Goal: Information Seeking & Learning: Learn about a topic

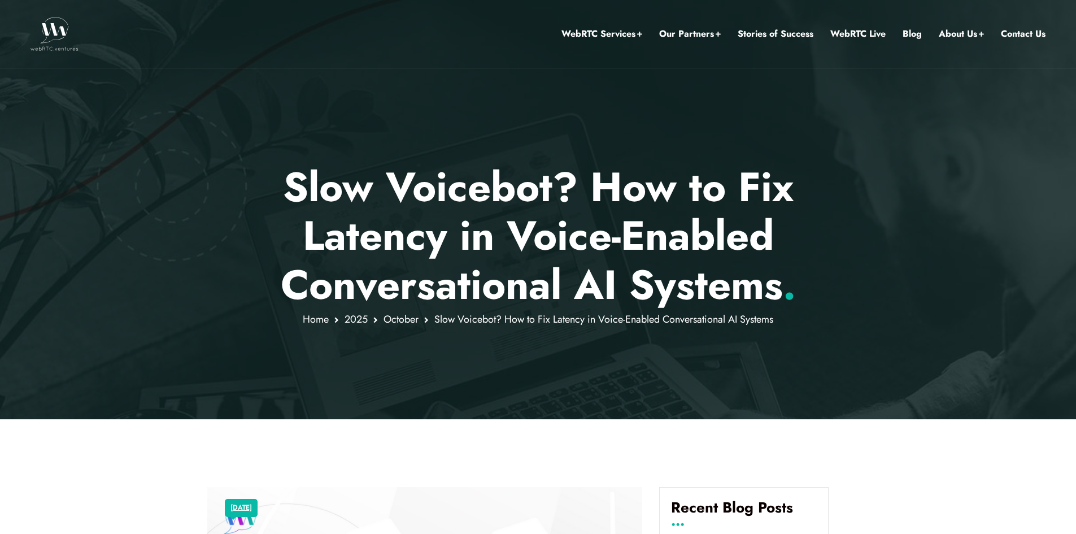
click at [429, 254] on h1 "Slow Voicebot? How to Fix Latency in Voice-Enabled Conversational AI Systems ." at bounding box center [538, 236] width 662 height 146
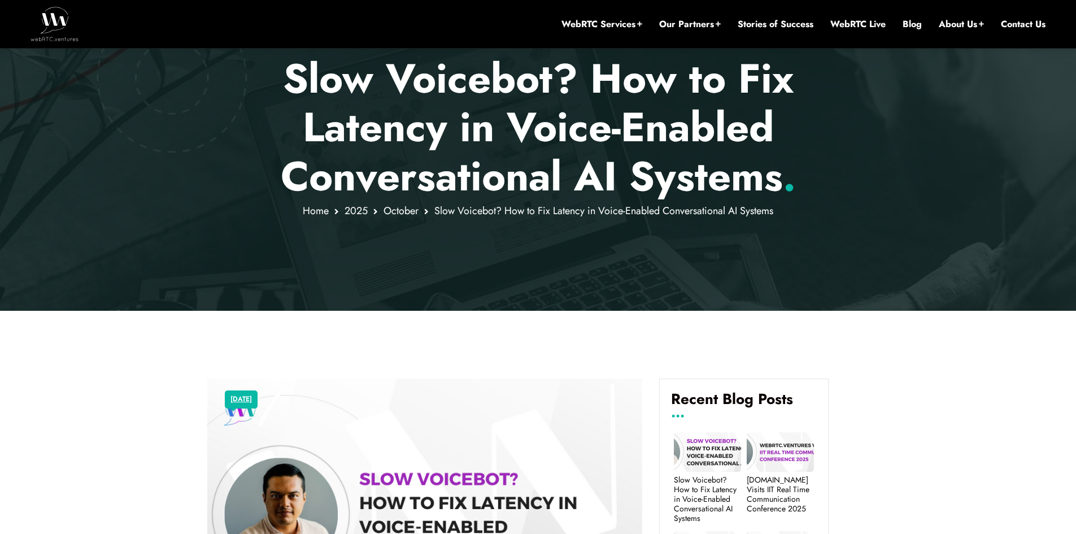
scroll to position [198, 0]
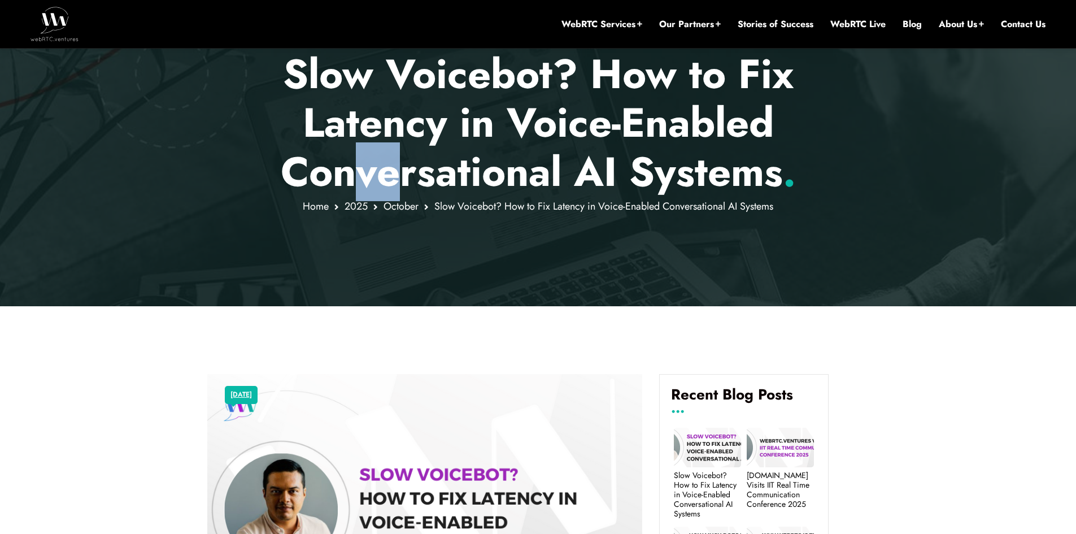
click at [436, 173] on h1 "Slow Voicebot? How to Fix Latency in Voice-Enabled Conversational AI Systems ." at bounding box center [538, 123] width 662 height 146
click at [447, 177] on h1 "Slow Voicebot? How to Fix Latency in Voice-Enabled Conversational AI Systems ." at bounding box center [538, 123] width 662 height 146
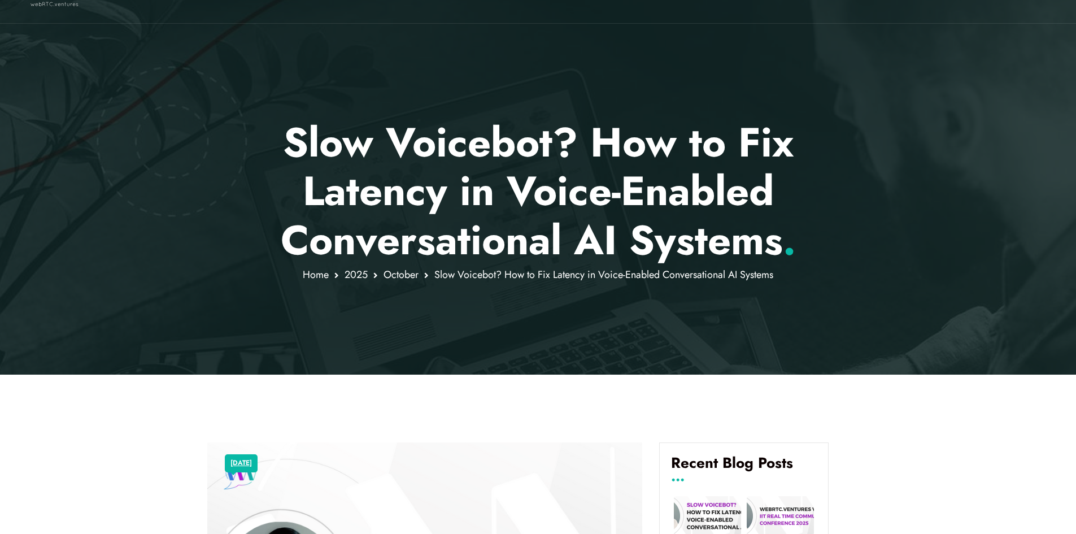
scroll to position [0, 0]
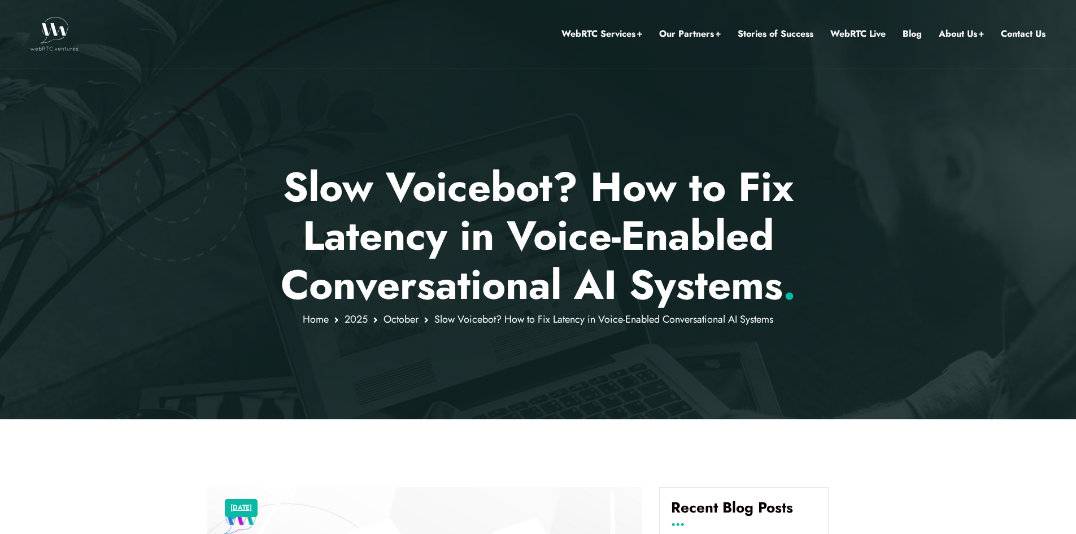
click at [568, 253] on h1 "Slow Voicebot? How to Fix Latency in Voice-Enabled Conversational AI Systems ." at bounding box center [538, 236] width 662 height 146
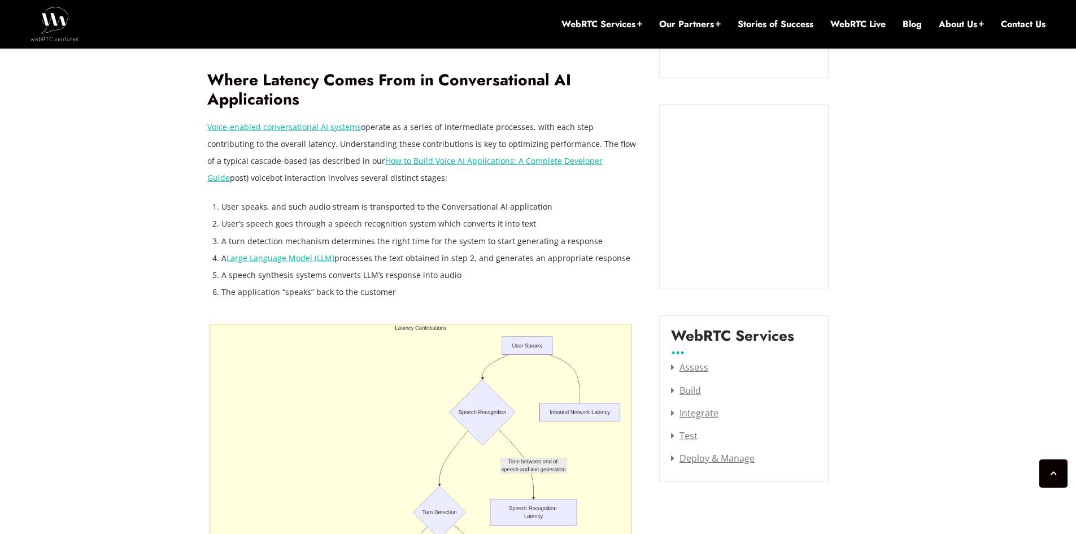
scroll to position [1271, 0]
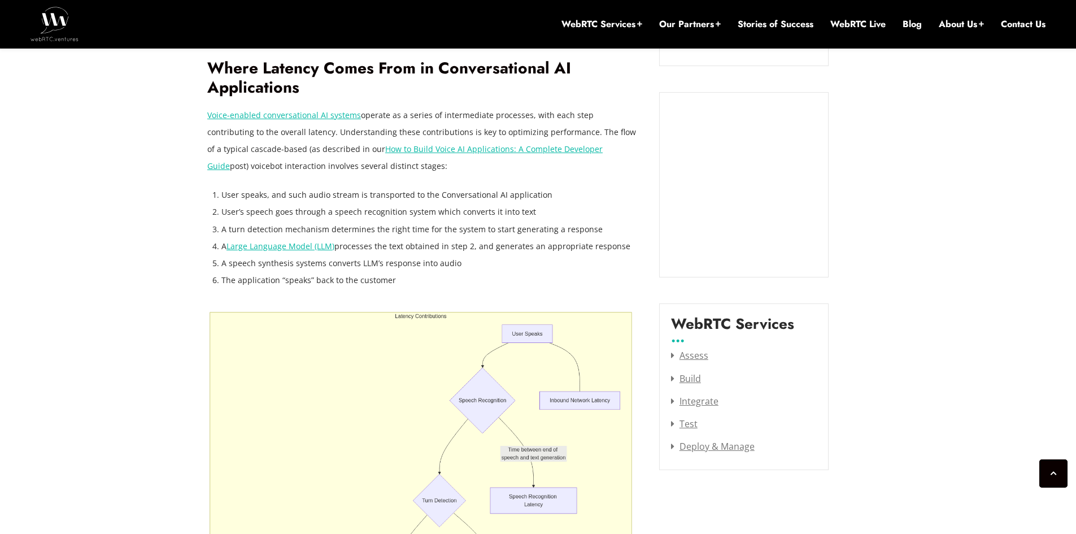
click at [474, 238] on li "A Large Language Model (LLM) processes the text obtained in step 2, and generat…" at bounding box center [431, 246] width 421 height 17
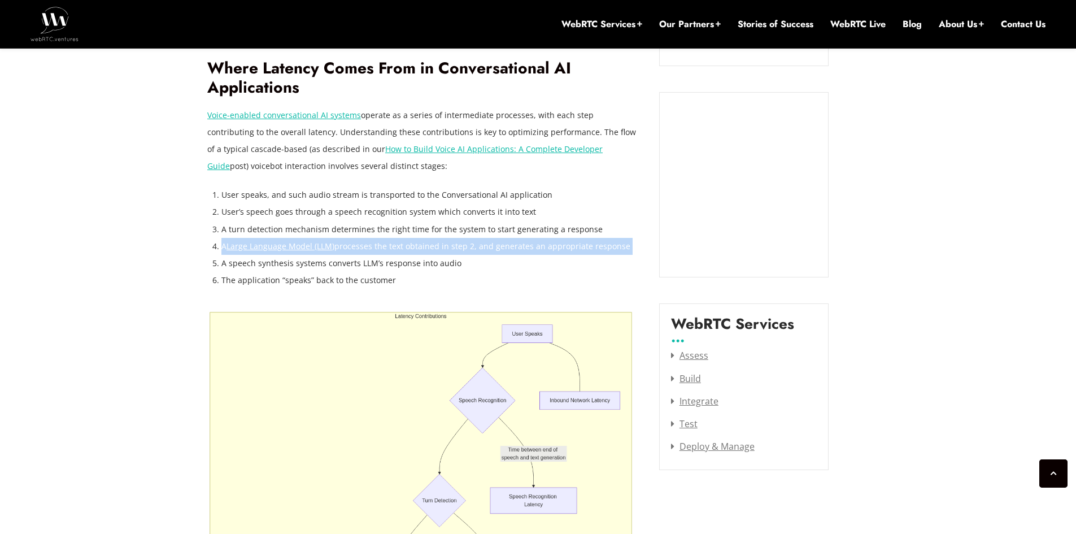
click at [474, 238] on li "A Large Language Model (LLM) processes the text obtained in step 2, and generat…" at bounding box center [431, 246] width 421 height 17
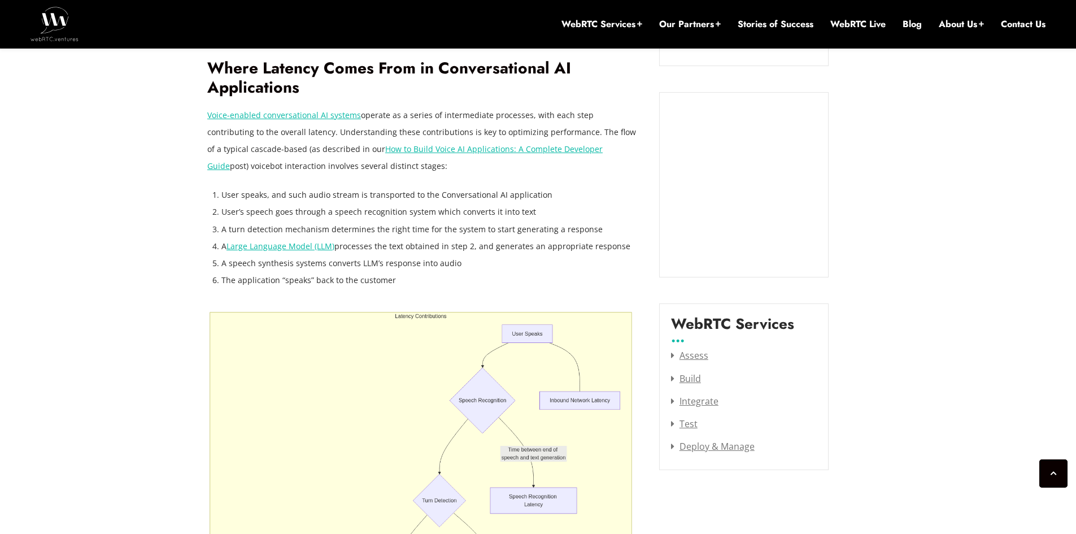
click at [409, 255] on li "A speech synthesis systems converts LLM’s response into audio" at bounding box center [431, 263] width 421 height 17
click at [425, 255] on li "A speech synthesis systems converts LLM’s response into audio" at bounding box center [431, 263] width 421 height 17
click at [370, 186] on li "User speaks, and such audio stream is transported to the Conversational AI appl…" at bounding box center [431, 194] width 421 height 17
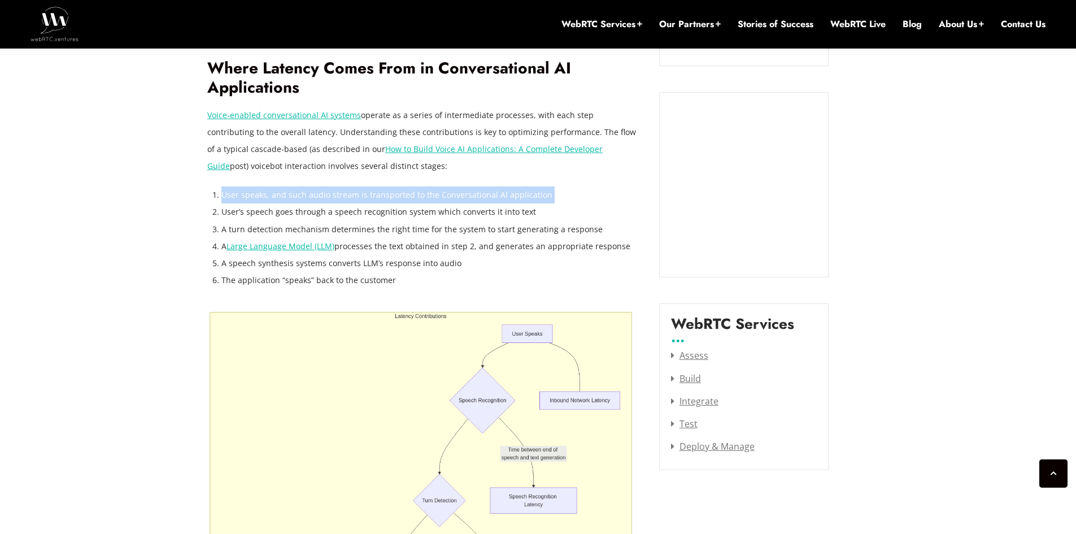
click at [370, 186] on li "User speaks, and such audio stream is transported to the Conversational AI appl…" at bounding box center [431, 194] width 421 height 17
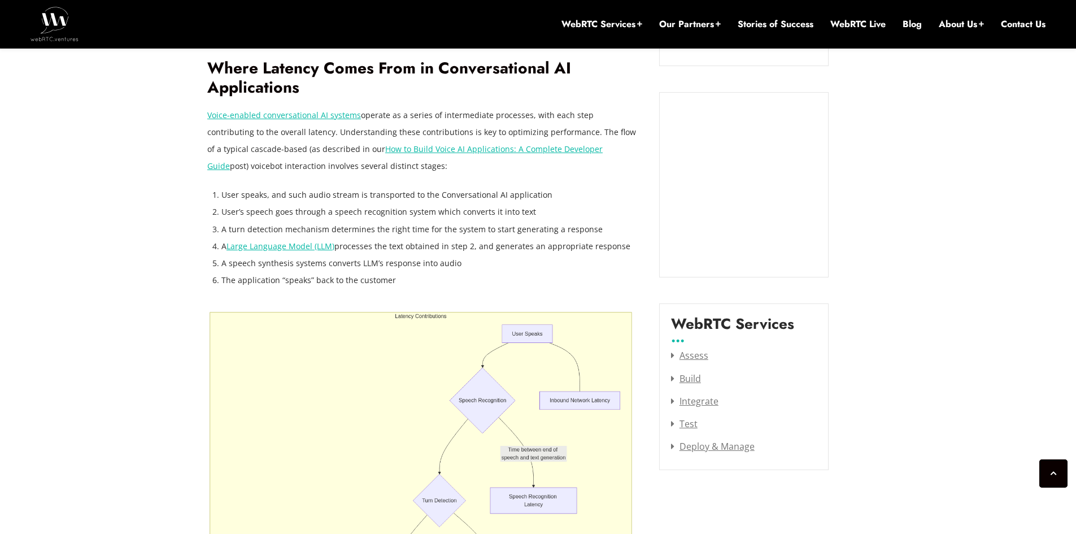
click at [378, 203] on li "User’s speech goes through a speech recognition system which converts it into t…" at bounding box center [431, 211] width 421 height 17
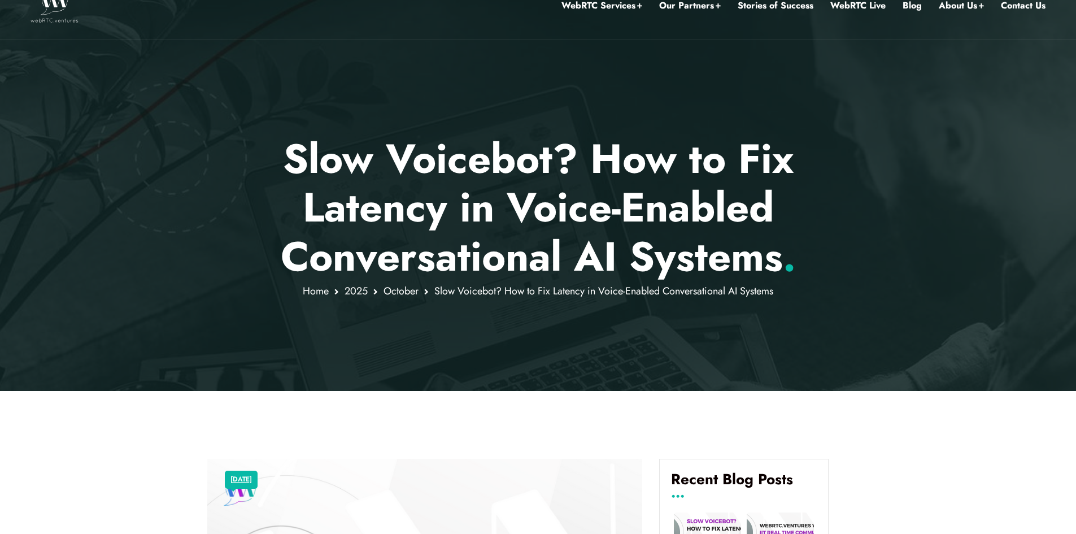
scroll to position [0, 0]
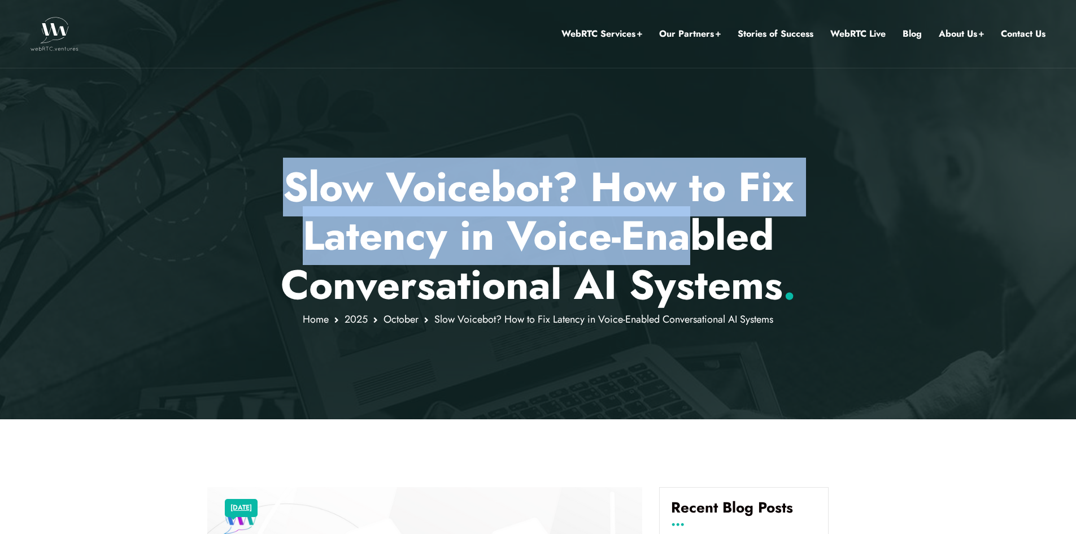
drag, startPoint x: 258, startPoint y: 158, endPoint x: 678, endPoint y: 228, distance: 426.1
click at [682, 229] on div "Slow Voicebot? How to Fix Latency in Voice-Enabled Conversational AI Systems . …" at bounding box center [538, 209] width 1076 height 419
click at [662, 225] on h1 "Slow Voicebot? How to Fix Latency in Voice-Enabled Conversational AI Systems ." at bounding box center [538, 236] width 662 height 146
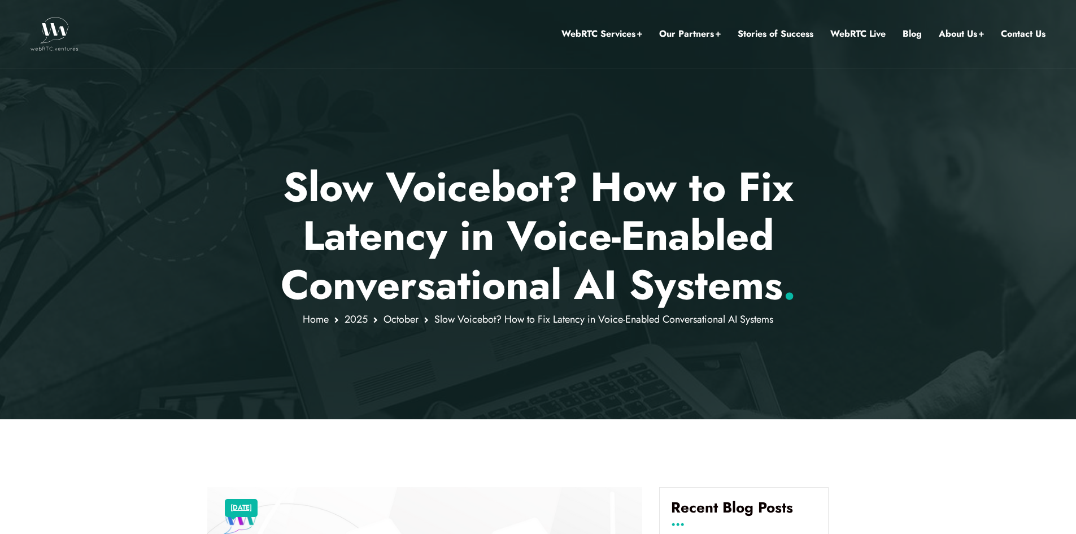
click at [473, 168] on h1 "Slow Voicebot? How to Fix Latency in Voice-Enabled Conversational AI Systems ." at bounding box center [538, 236] width 662 height 146
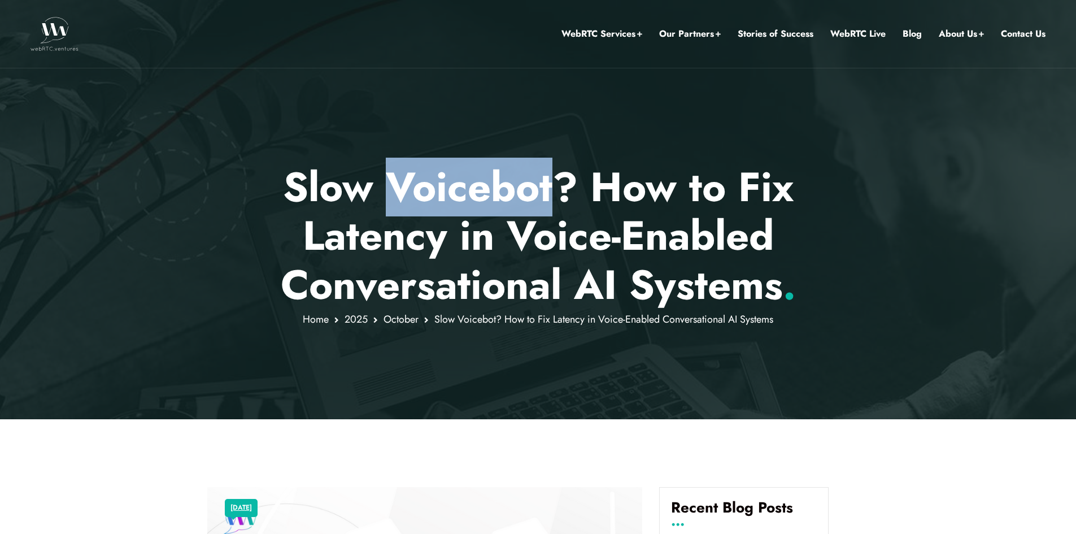
click at [473, 168] on h1 "Slow Voicebot? How to Fix Latency in Voice-Enabled Conversational AI Systems ." at bounding box center [538, 236] width 662 height 146
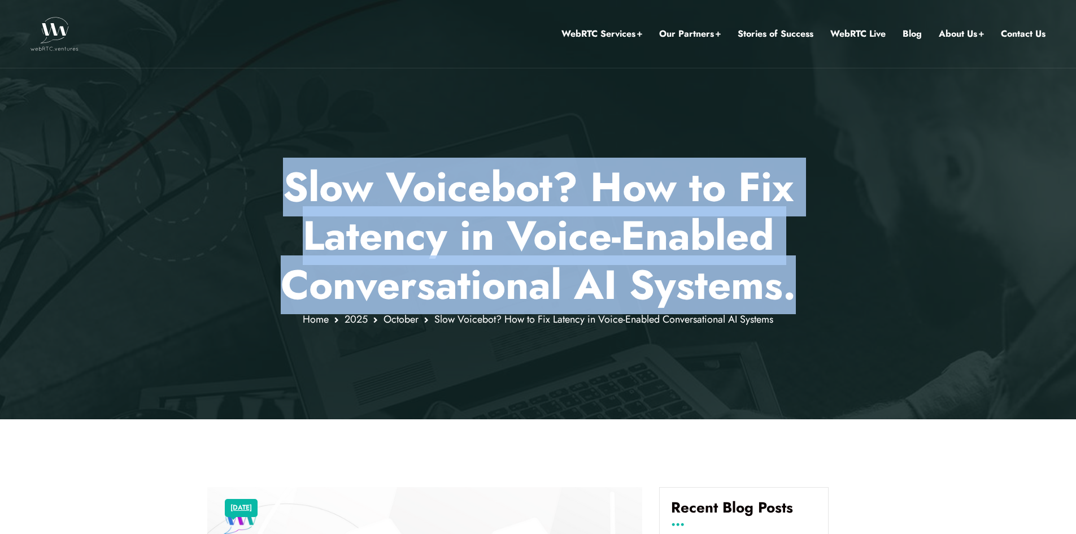
click at [473, 168] on h1 "Slow Voicebot? How to Fix Latency in Voice-Enabled Conversational AI Systems ." at bounding box center [538, 236] width 662 height 146
click at [474, 175] on h1 "Slow Voicebot? How to Fix Latency in Voice-Enabled Conversational AI Systems ." at bounding box center [538, 236] width 662 height 146
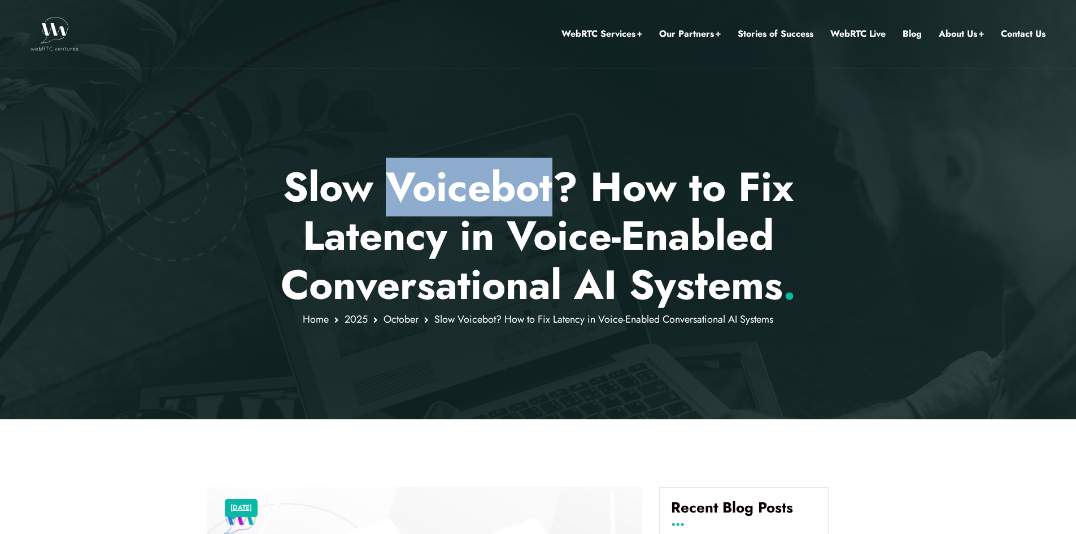
click at [474, 175] on h1 "Slow Voicebot? How to Fix Latency in Voice-Enabled Conversational AI Systems ." at bounding box center [538, 236] width 662 height 146
click at [475, 175] on h1 "Slow Voicebot? How to Fix Latency in Voice-Enabled Conversational AI Systems ." at bounding box center [538, 236] width 662 height 146
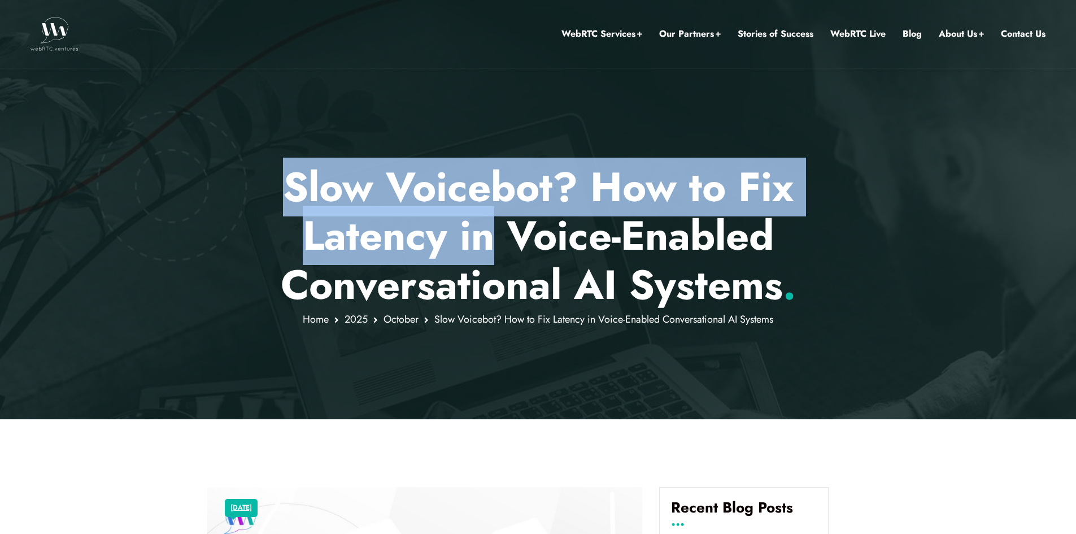
drag, startPoint x: 202, startPoint y: 167, endPoint x: 485, endPoint y: 217, distance: 286.8
click at [485, 217] on div "Slow Voicebot? How to Fix Latency in Voice-Enabled Conversational AI Systems . …" at bounding box center [538, 209] width 1076 height 419
click at [485, 217] on h1 "Slow Voicebot? How to Fix Latency in Voice-Enabled Conversational AI Systems ." at bounding box center [538, 236] width 662 height 146
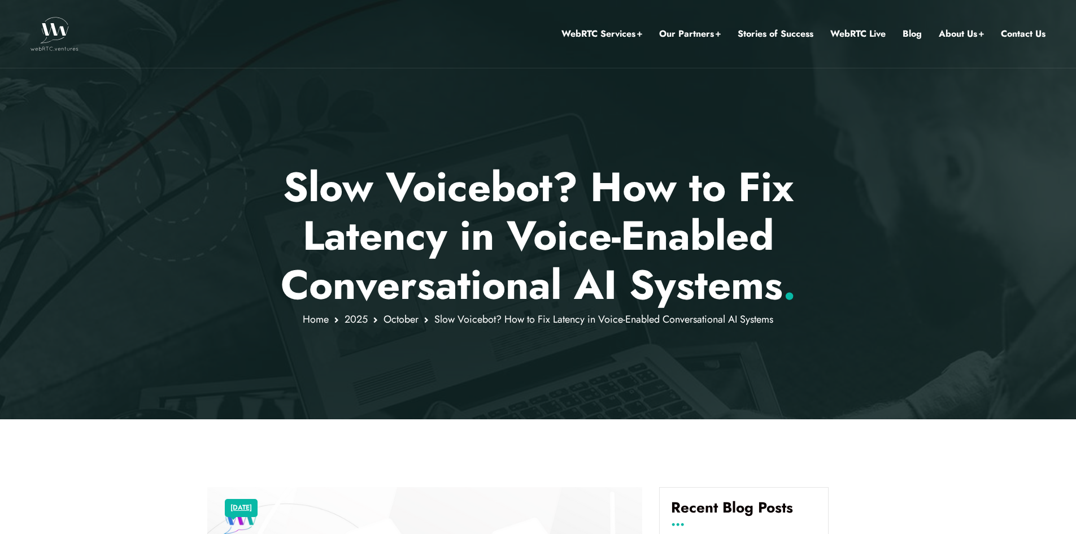
click at [373, 205] on h1 "Slow Voicebot? How to Fix Latency in Voice-Enabled Conversational AI Systems ." at bounding box center [538, 236] width 662 height 146
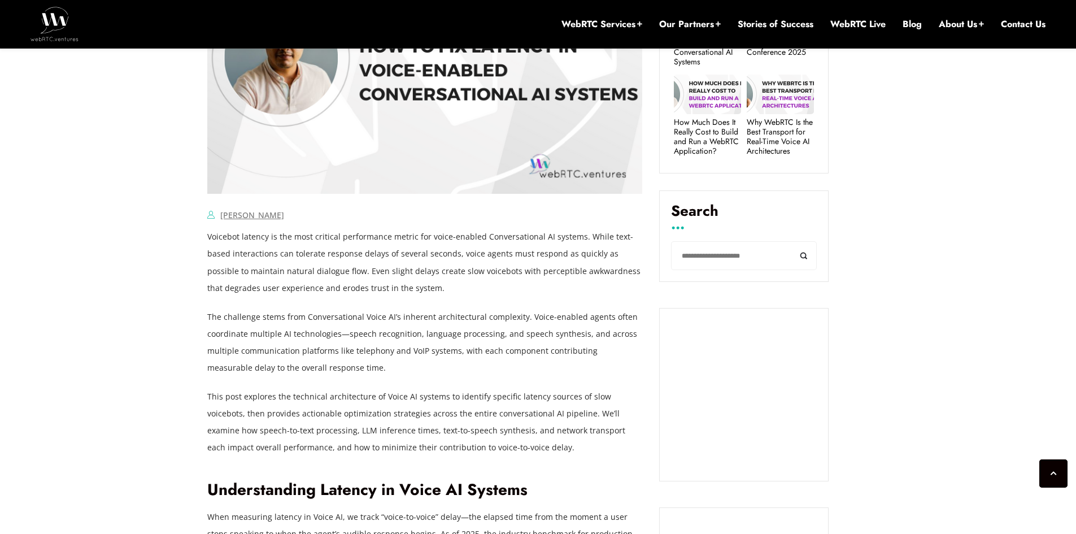
scroll to position [763, 0]
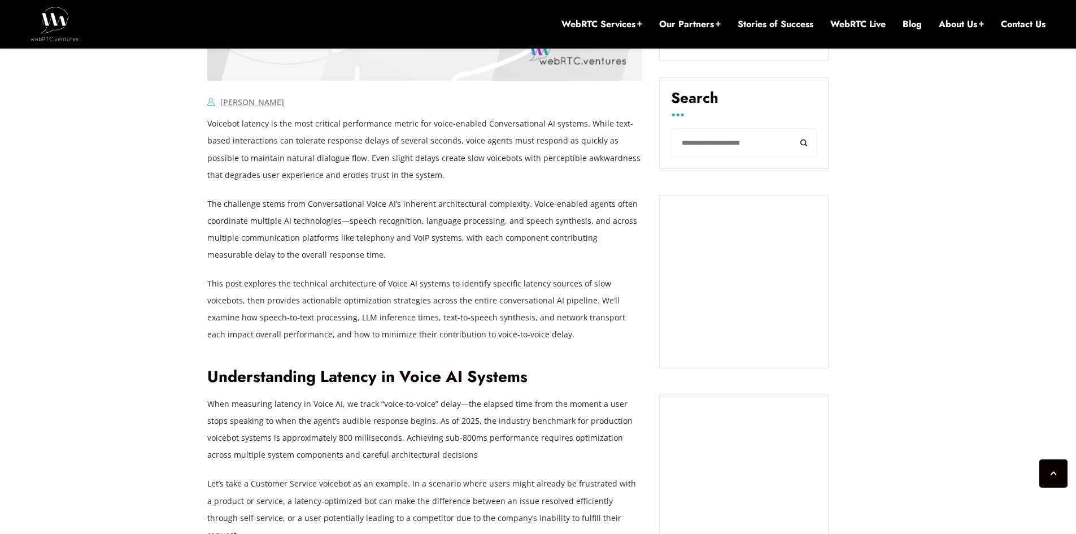
click at [250, 289] on p "This post explores the technical architecture of Voice AI systems to identify s…" at bounding box center [424, 309] width 435 height 68
click at [250, 308] on p "This post explores the technical architecture of Voice AI systems to identify s…" at bounding box center [424, 309] width 435 height 68
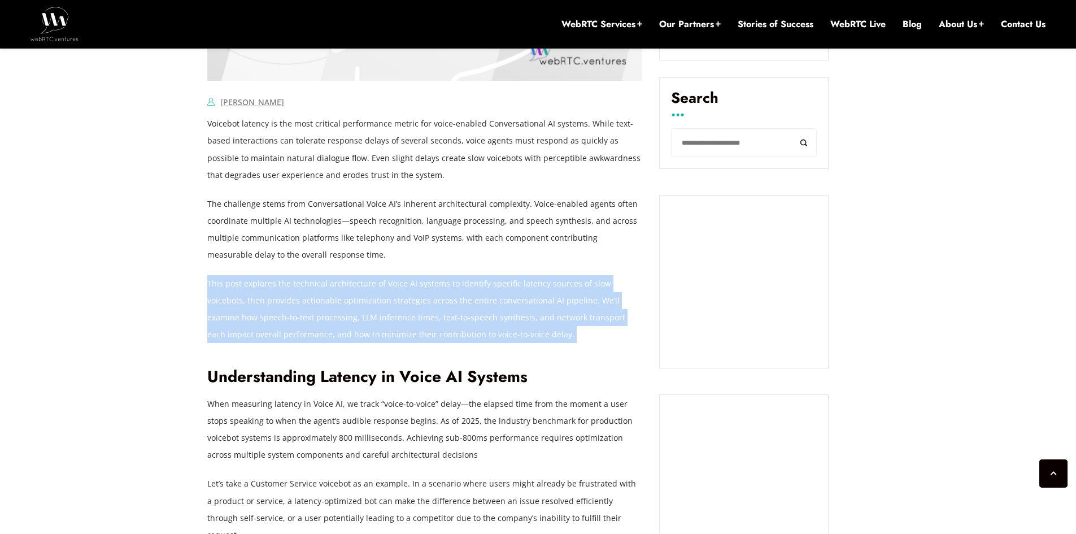
click at [250, 308] on p "This post explores the technical architecture of Voice AI systems to identify s…" at bounding box center [424, 309] width 435 height 68
click at [329, 310] on p "This post explores the technical architecture of Voice AI systems to identify s…" at bounding box center [424, 309] width 435 height 68
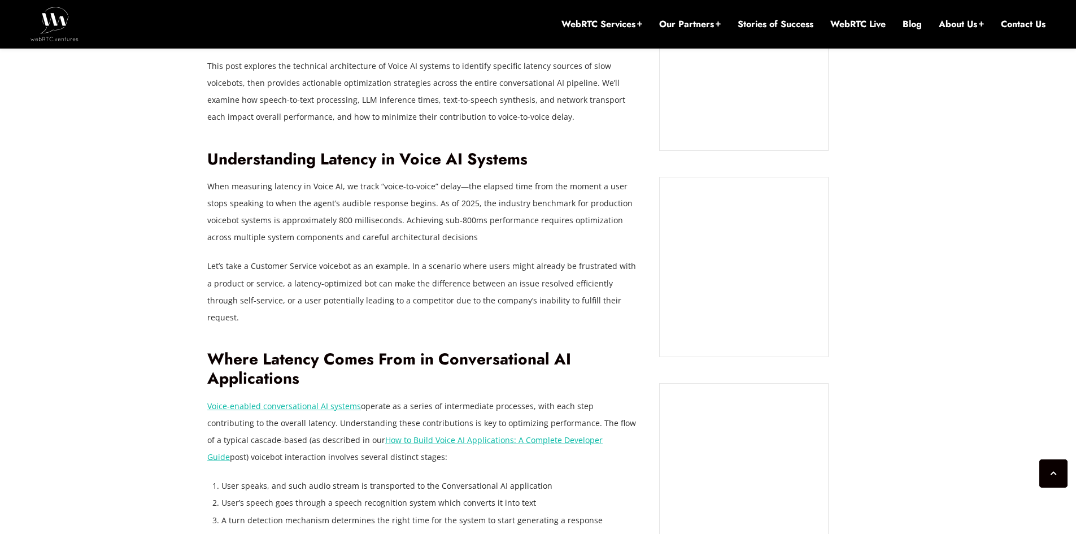
scroll to position [989, 0]
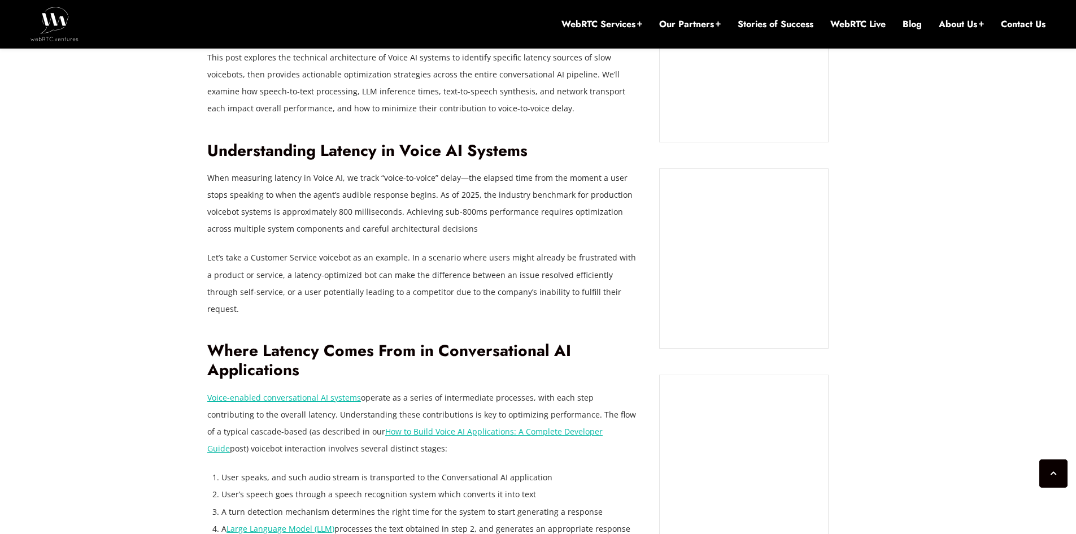
click at [443, 220] on p "When measuring latency in Voice AI, we track “voice-to-voice” delay—the elapsed…" at bounding box center [424, 204] width 435 height 68
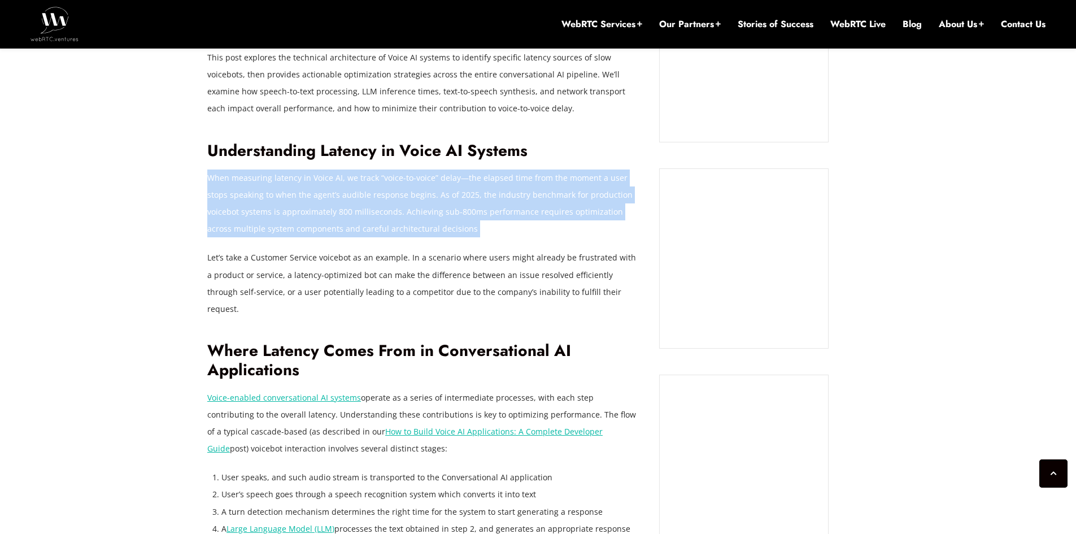
click at [443, 220] on p "When measuring latency in Voice AI, we track “voice-to-voice” delay—the elapsed…" at bounding box center [424, 204] width 435 height 68
click at [450, 227] on p "When measuring latency in Voice AI, we track “voice-to-voice” delay—the elapsed…" at bounding box center [424, 204] width 435 height 68
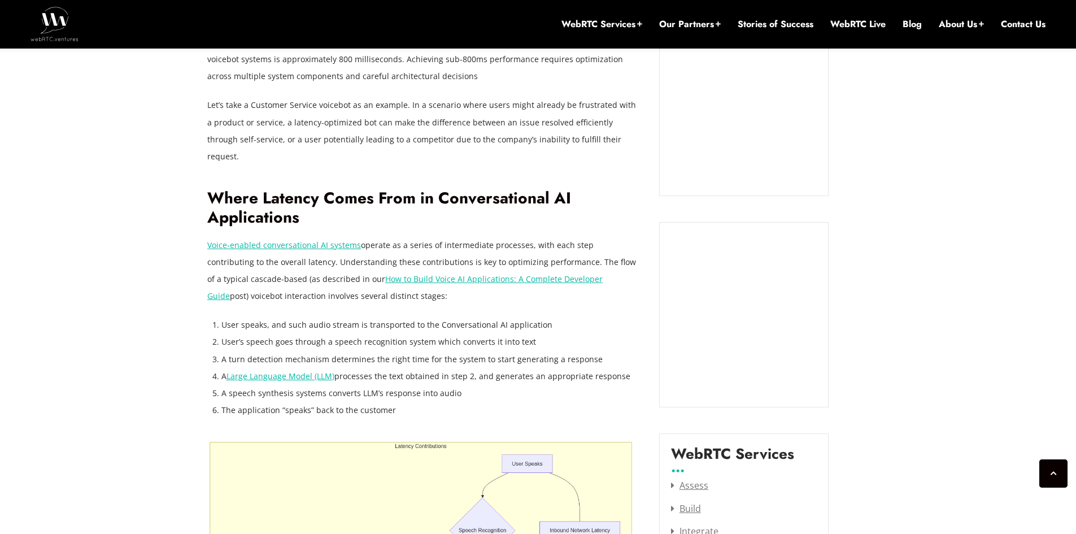
scroll to position [1158, 0]
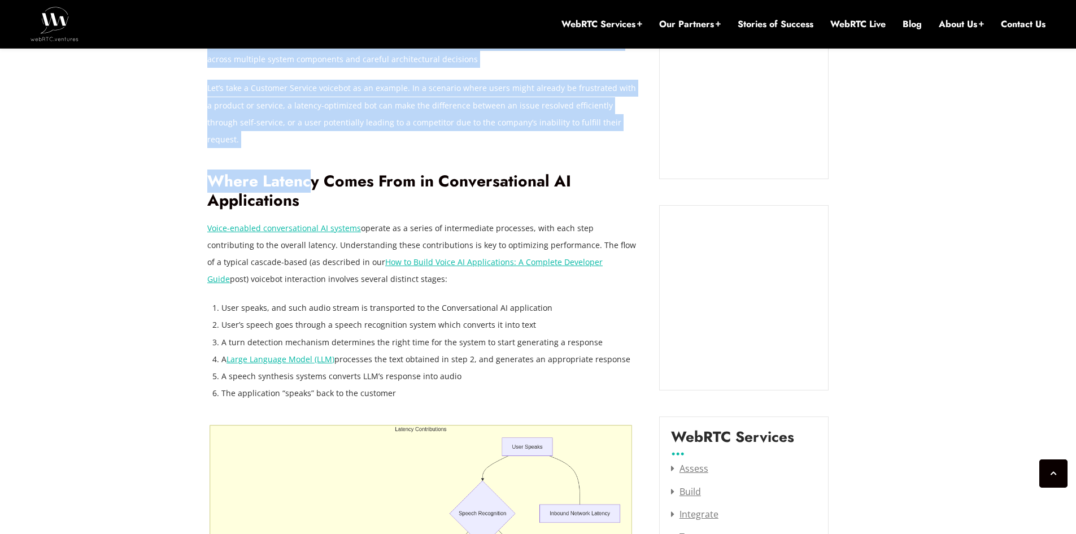
drag, startPoint x: 285, startPoint y: 164, endPoint x: 321, endPoint y: 166, distance: 36.8
click at [321, 172] on h2 "Where Latency Comes From in Conversational AI Applications" at bounding box center [424, 191] width 435 height 39
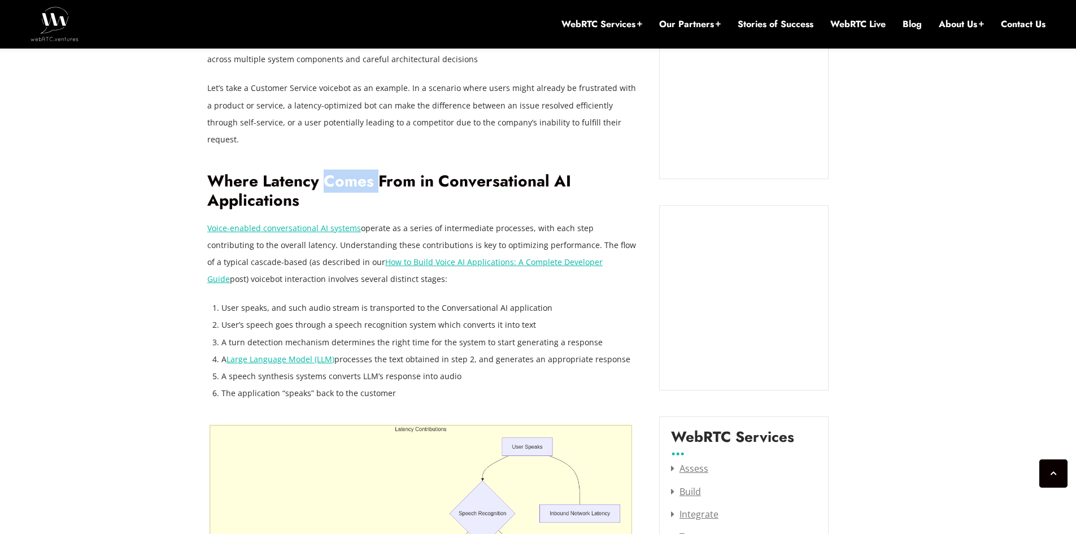
click at [321, 172] on h2 "Where Latency Comes From in Conversational AI Applications" at bounding box center [424, 191] width 435 height 39
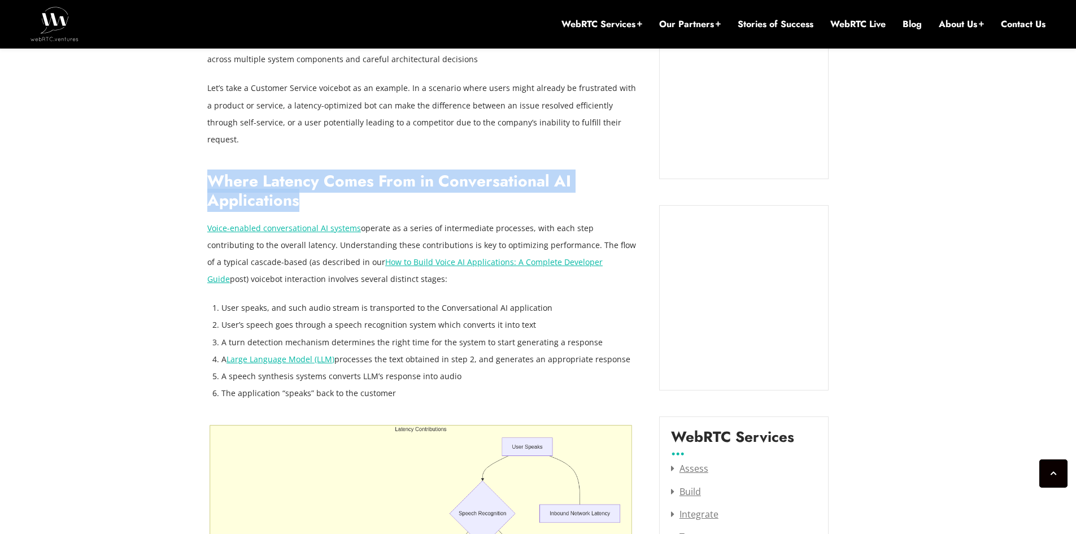
click at [321, 172] on h2 "Where Latency Comes From in Conversational AI Applications" at bounding box center [424, 191] width 435 height 39
click at [390, 187] on h2 "Where Latency Comes From in Conversational AI Applications" at bounding box center [424, 191] width 435 height 39
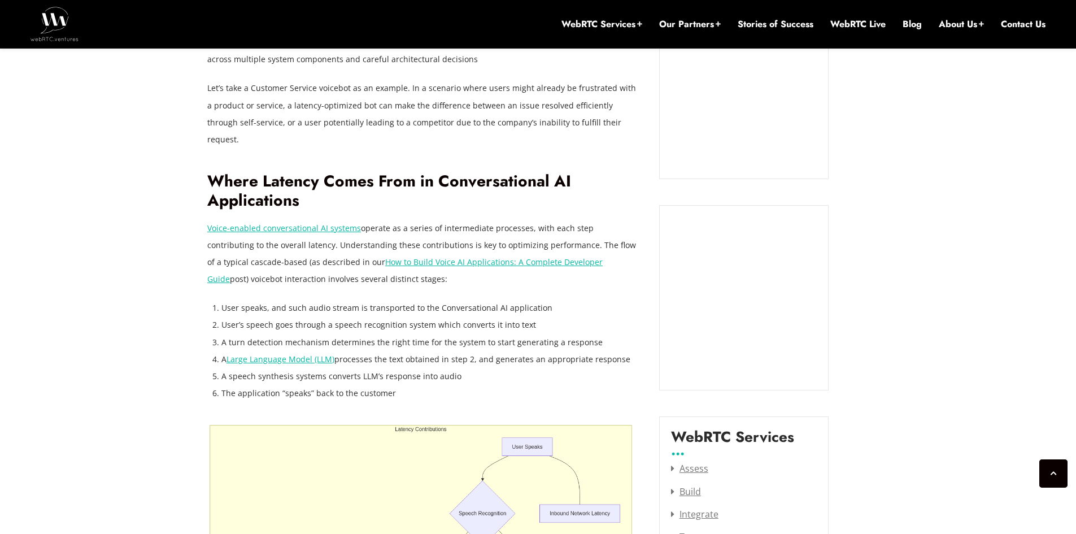
click at [377, 179] on h2 "Where Latency Comes From in Conversational AI Applications" at bounding box center [424, 191] width 435 height 39
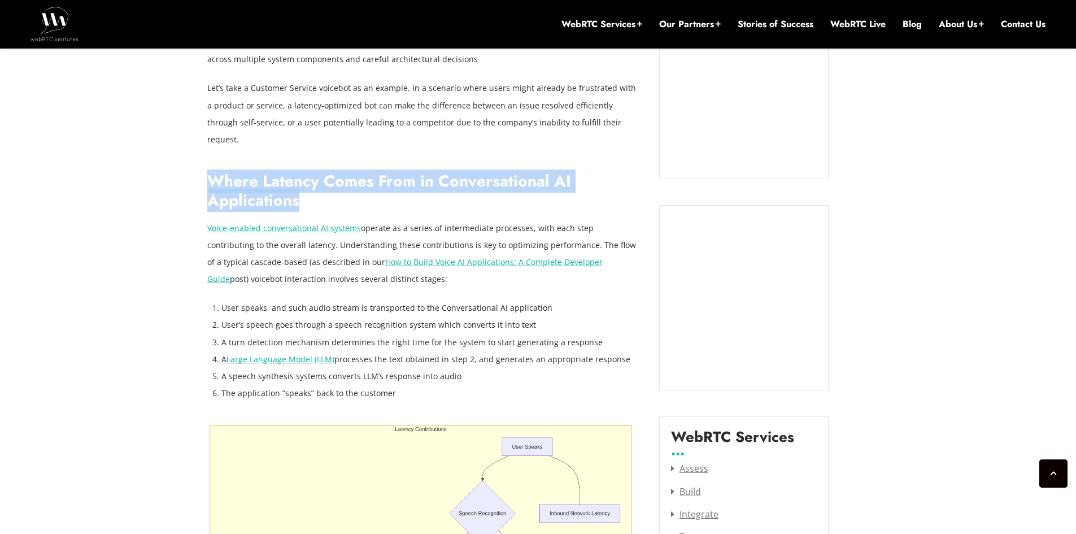
click at [377, 179] on h2 "Where Latency Comes From in Conversational AI Applications" at bounding box center [424, 191] width 435 height 39
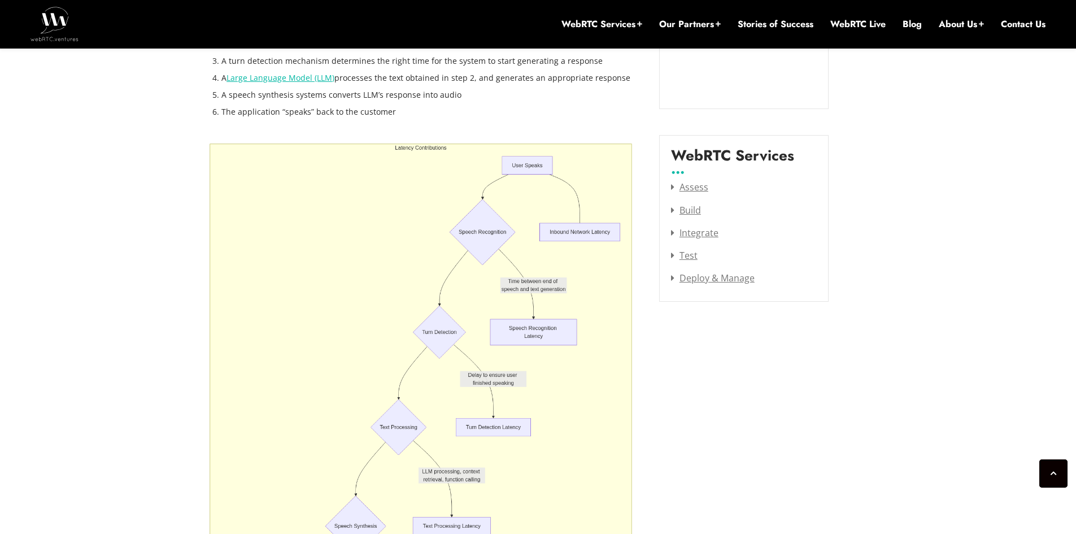
scroll to position [1441, 0]
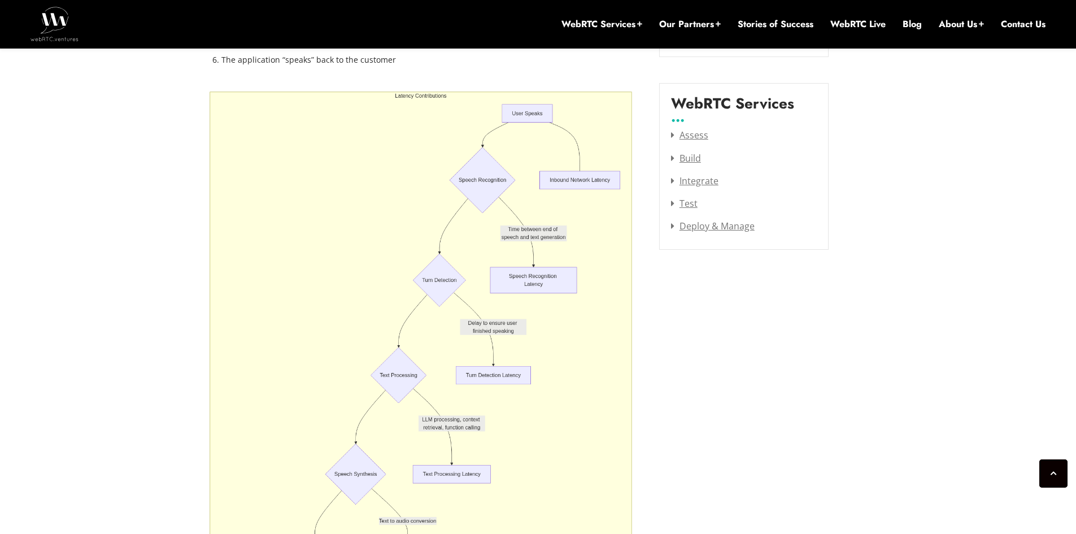
scroll to position [1554, 0]
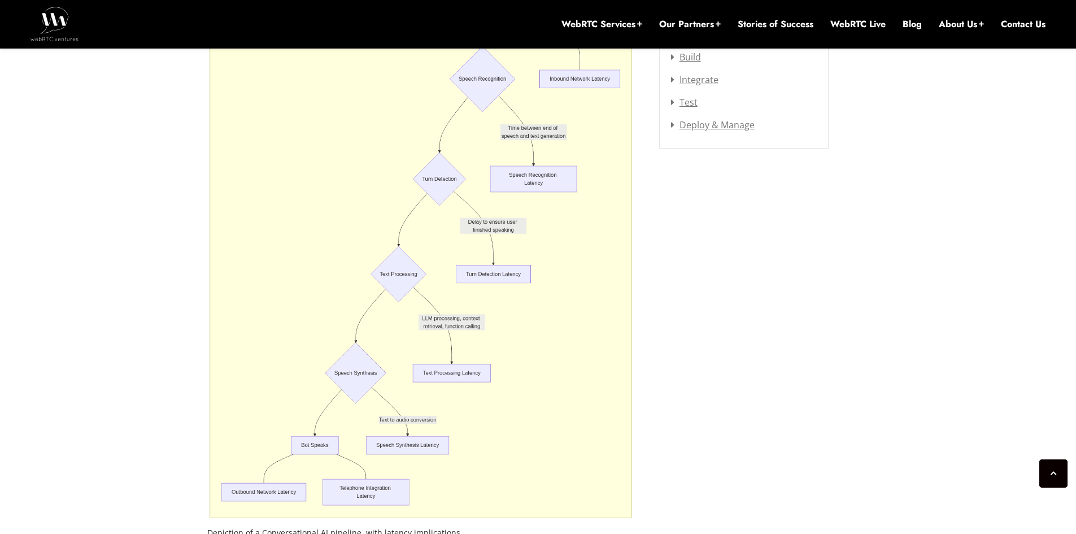
scroll to position [1610, 0]
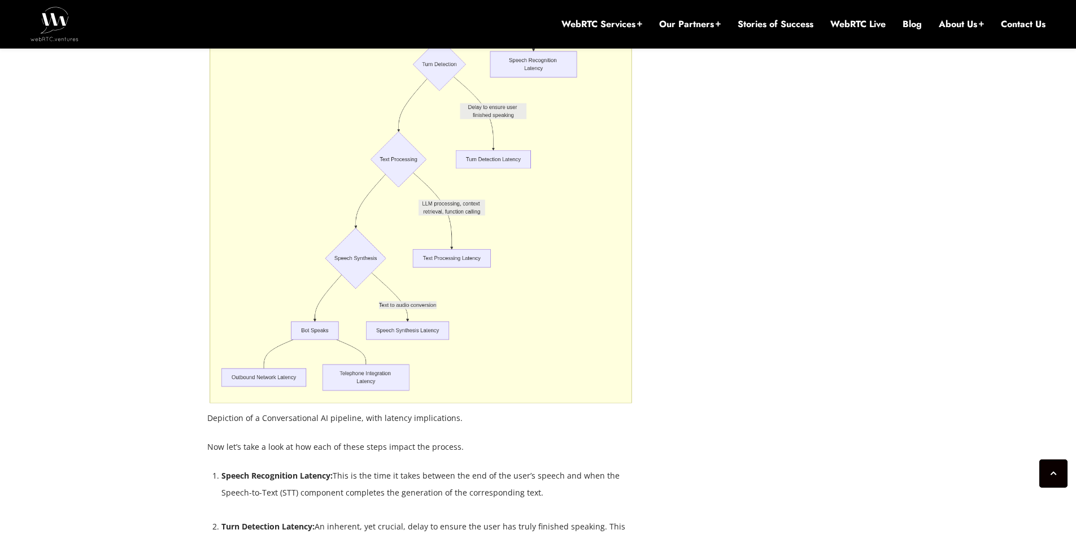
scroll to position [1723, 0]
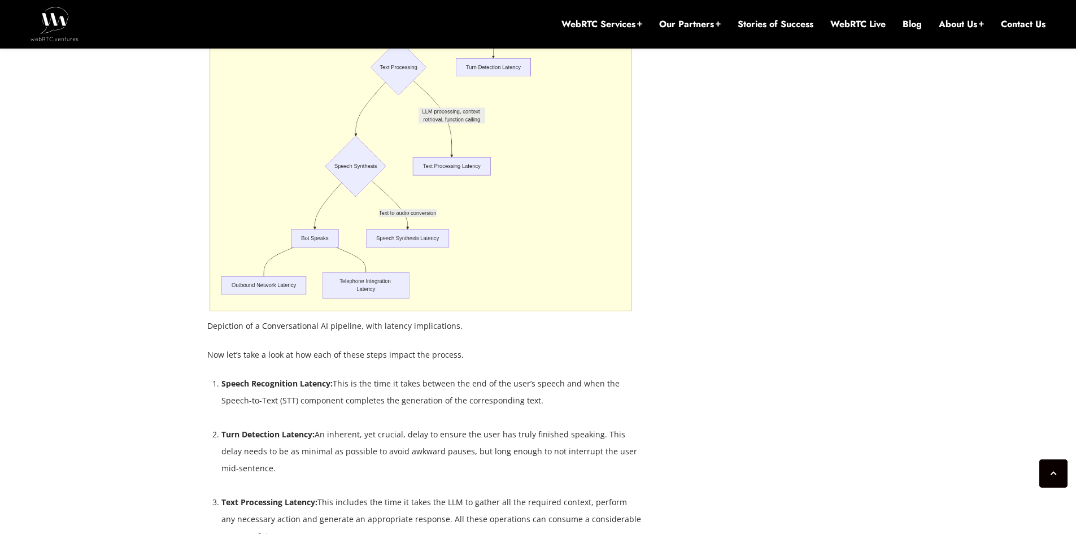
scroll to position [1893, 0]
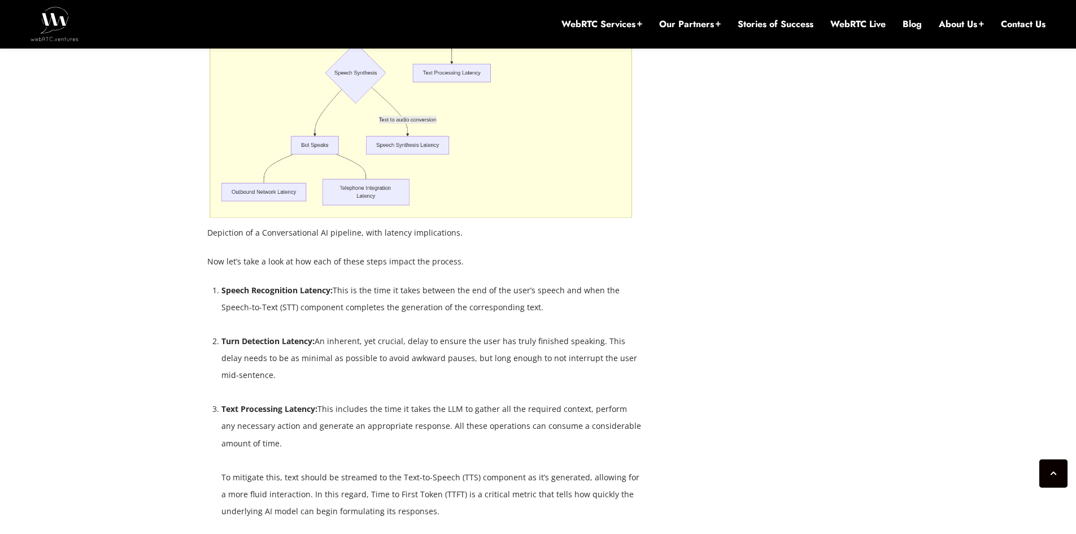
click at [440, 307] on div "Voicebot latency is the most critical performance metric for voice-enabled Conv…" at bounding box center [424, 437] width 435 height 2905
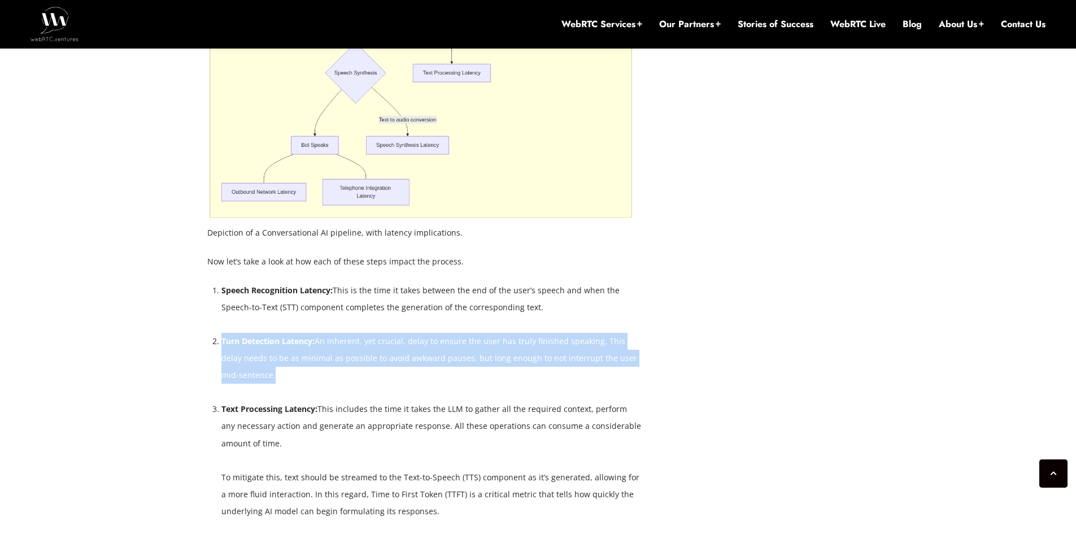
click at [440, 307] on div "Voicebot latency is the most critical performance metric for voice-enabled Conv…" at bounding box center [424, 437] width 435 height 2905
click at [434, 333] on li "Turn Detection Latency: An inherent, yet crucial, delay to ensure the user has …" at bounding box center [431, 358] width 421 height 51
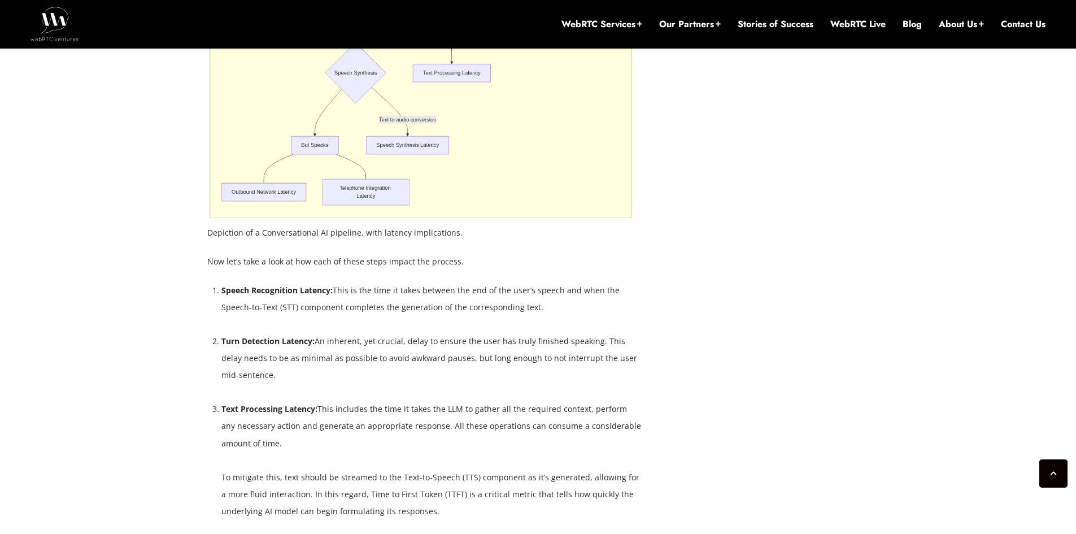
click at [310, 408] on li "Text Processing Latency: This includes the time it takes the LLM to gather all …" at bounding box center [431, 486] width 421 height 170
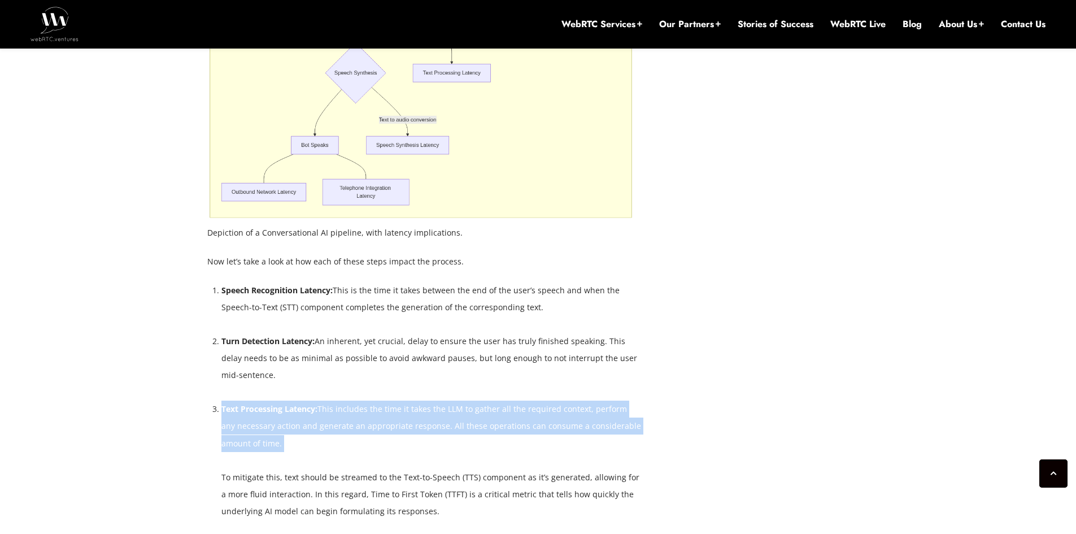
click at [310, 408] on li "Text Processing Latency: This includes the time it takes the LLM to gather all …" at bounding box center [431, 486] width 421 height 170
click at [332, 421] on li "Text Processing Latency: This includes the time it takes the LLM to gather all …" at bounding box center [431, 486] width 421 height 170
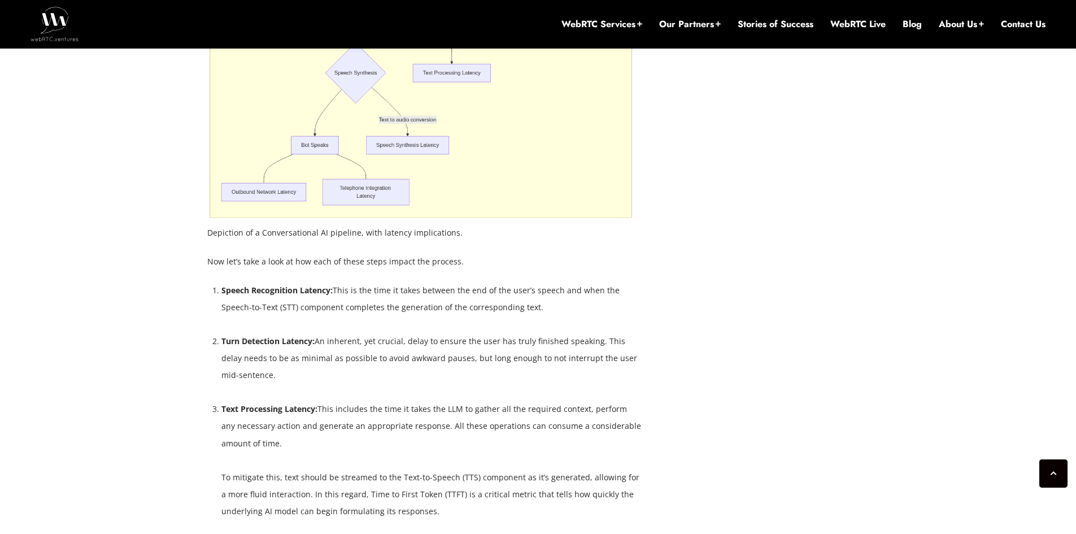
click at [263, 429] on li "Text Processing Latency: This includes the time it takes the LLM to gather all …" at bounding box center [431, 486] width 421 height 170
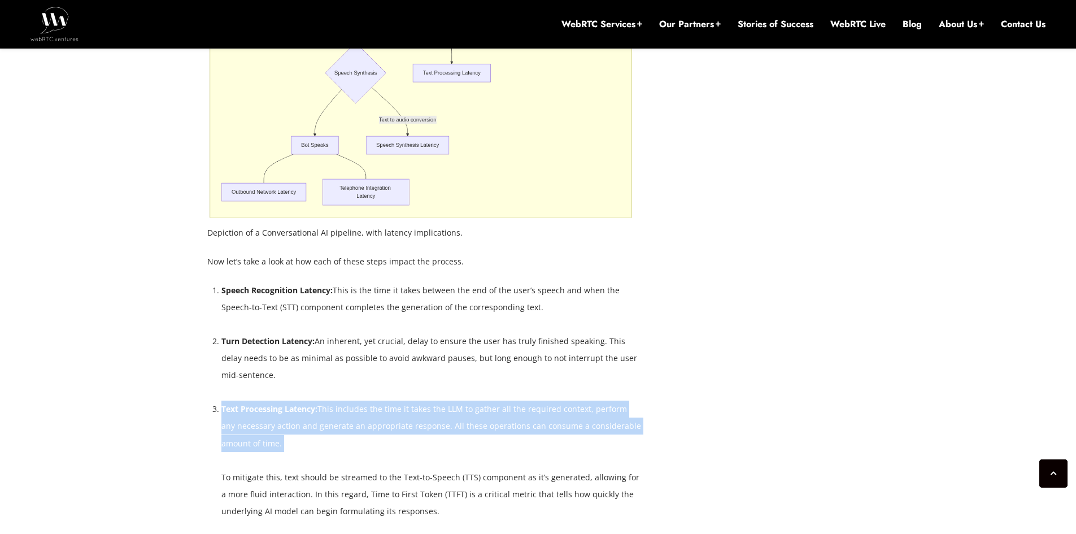
click at [263, 428] on li "Text Processing Latency: This includes the time it takes the LLM to gather all …" at bounding box center [431, 486] width 421 height 170
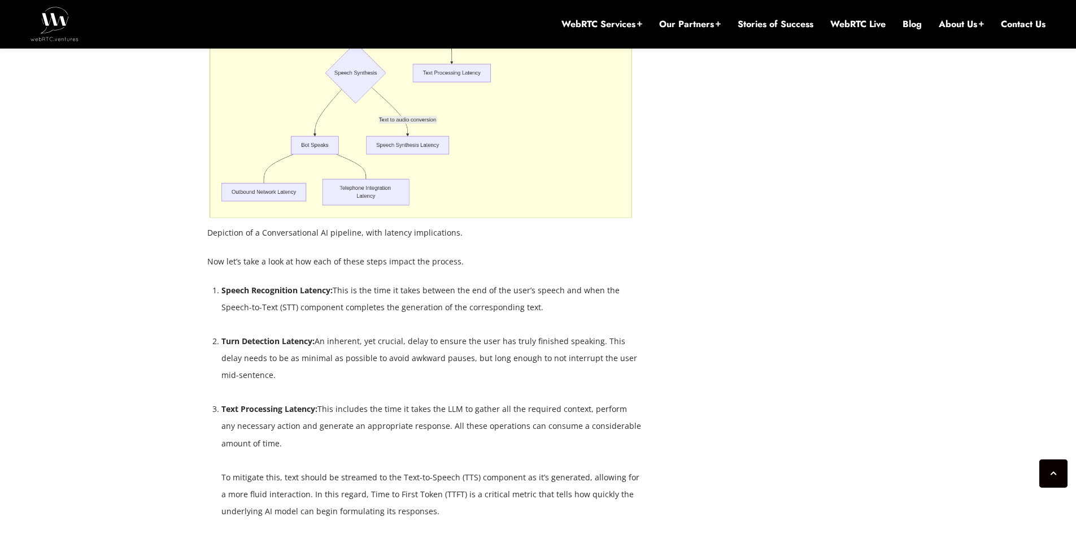
click at [402, 467] on li "Text Processing Latency: This includes the time it takes the LLM to gather all …" at bounding box center [431, 486] width 421 height 170
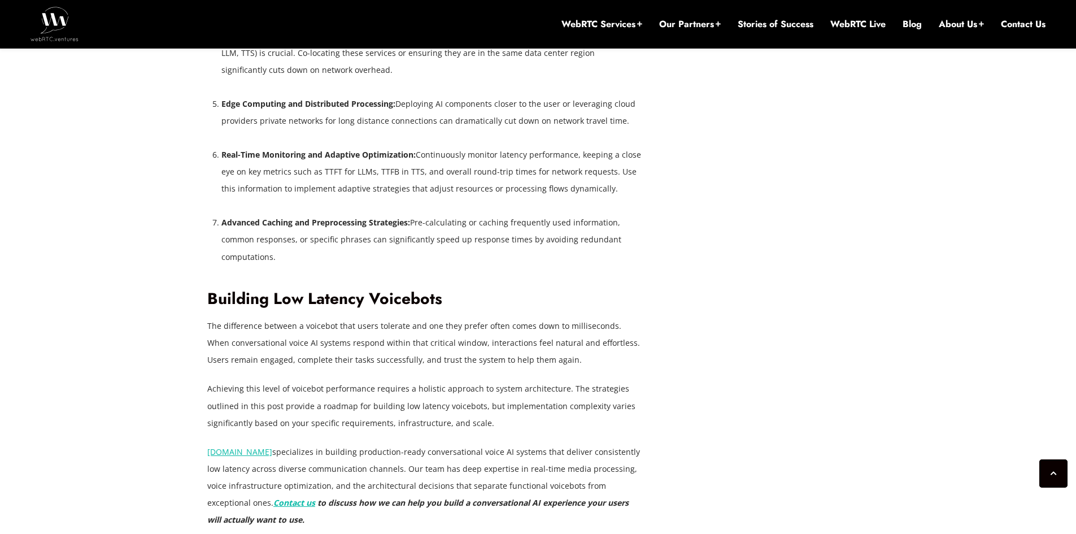
scroll to position [3136, 0]
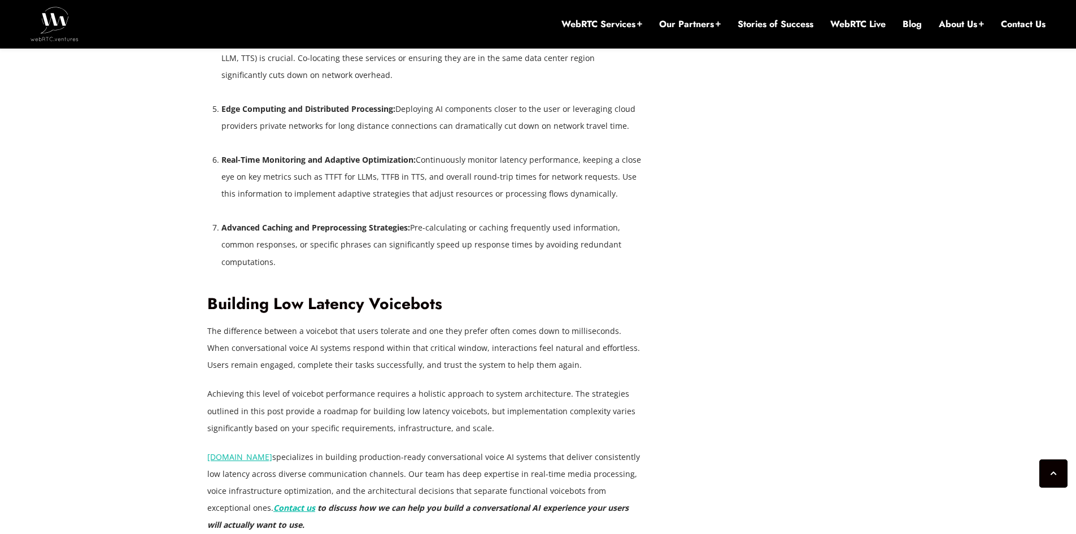
drag, startPoint x: 717, startPoint y: 307, endPoint x: 749, endPoint y: 312, distance: 32.6
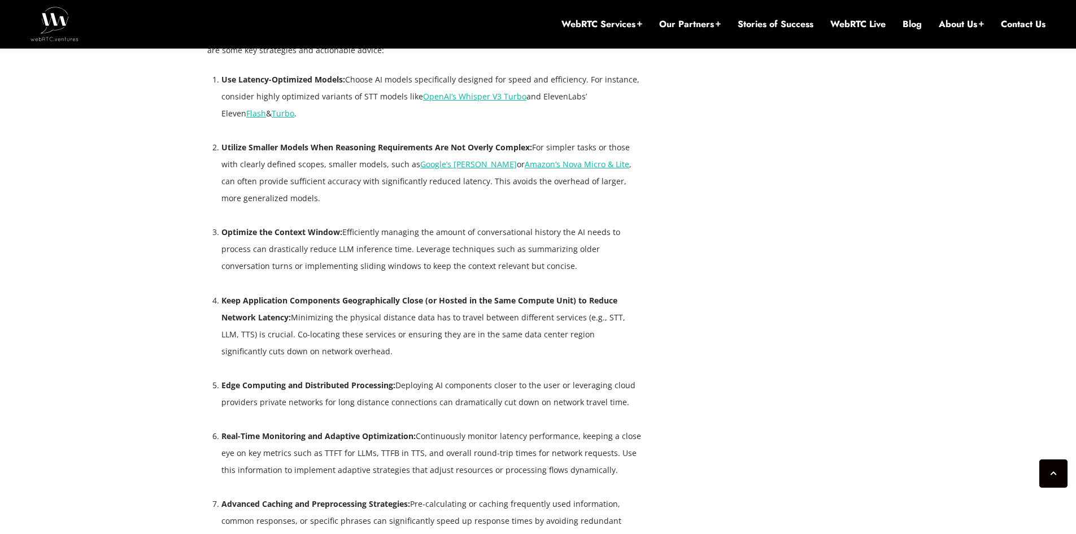
scroll to position [2684, 0]
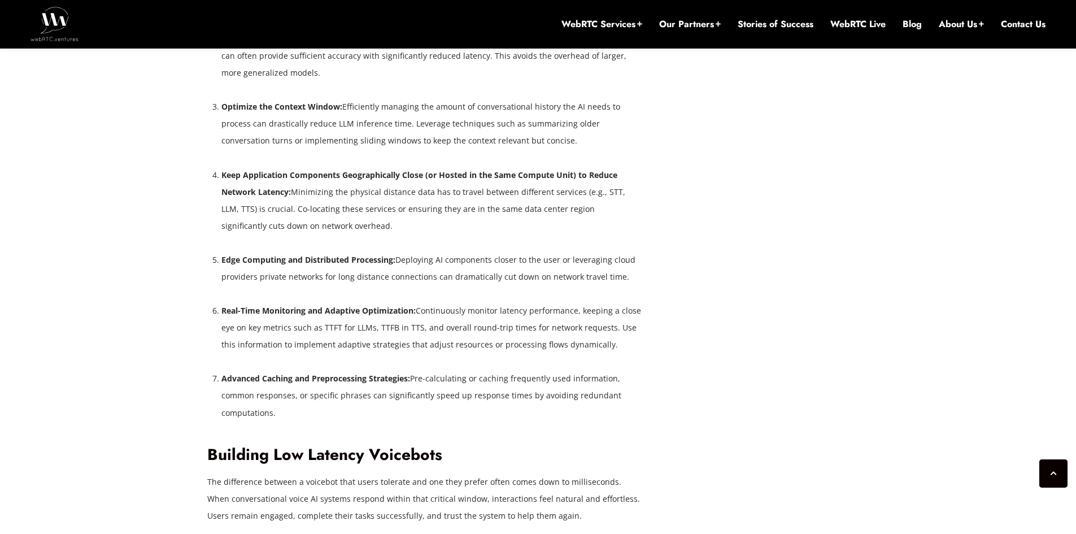
scroll to position [2966, 0]
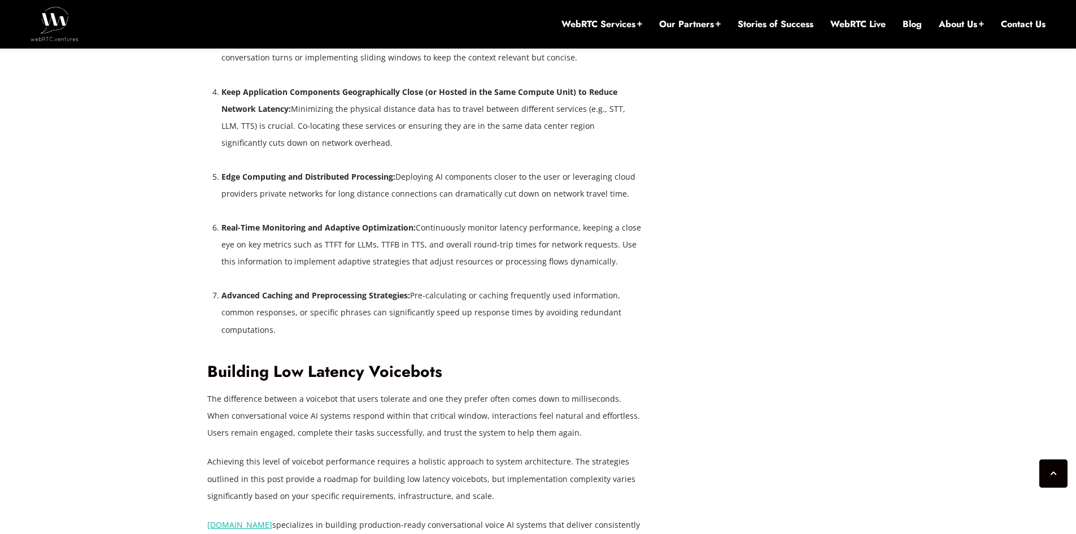
scroll to position [3079, 0]
